Goal: Navigation & Orientation: Find specific page/section

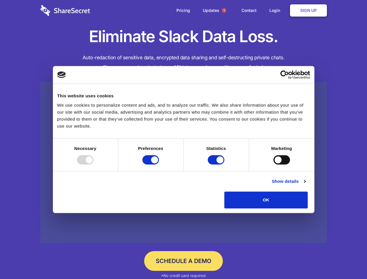
click at [94, 165] on div at bounding box center [85, 159] width 17 height 9
click at [159, 165] on input "Preferences" at bounding box center [150, 159] width 17 height 9
checkbox input "false"
click at [217, 165] on input "Statistics" at bounding box center [216, 159] width 17 height 9
checkbox input "false"
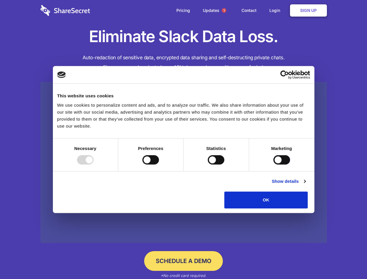
click at [274, 165] on input "Marketing" at bounding box center [282, 159] width 17 height 9
checkbox input "true"
click at [306, 185] on link "Show details" at bounding box center [289, 181] width 34 height 7
click at [0, 0] on li "Necessary 7 Necessary cookies help make a website usable by enabling basic func…" at bounding box center [0, 0] width 0 height 0
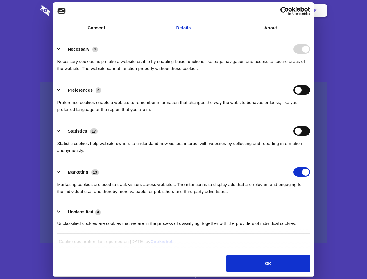
click at [224, 10] on span "1" at bounding box center [224, 10] width 5 height 5
